Goal: Transaction & Acquisition: Book appointment/travel/reservation

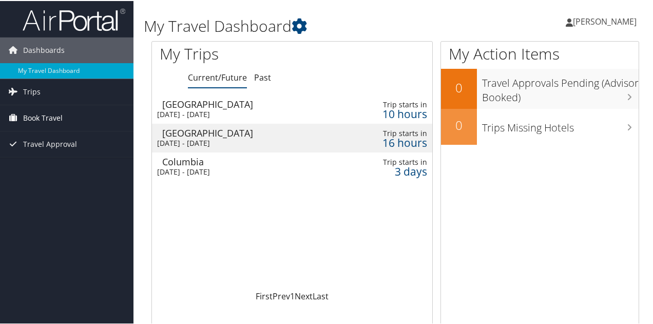
click at [38, 118] on span "Book Travel" at bounding box center [43, 117] width 40 height 26
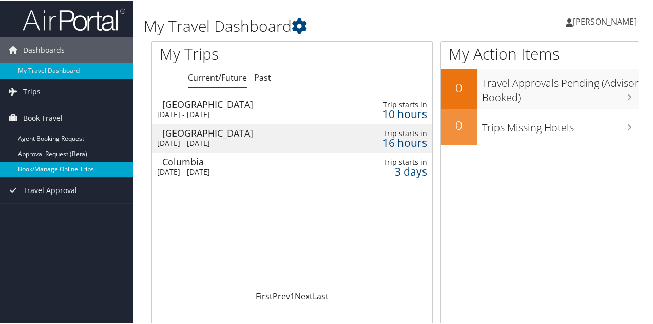
click at [42, 169] on link "Book/Manage Online Trips" at bounding box center [66, 168] width 133 height 15
